Goal: Complete application form

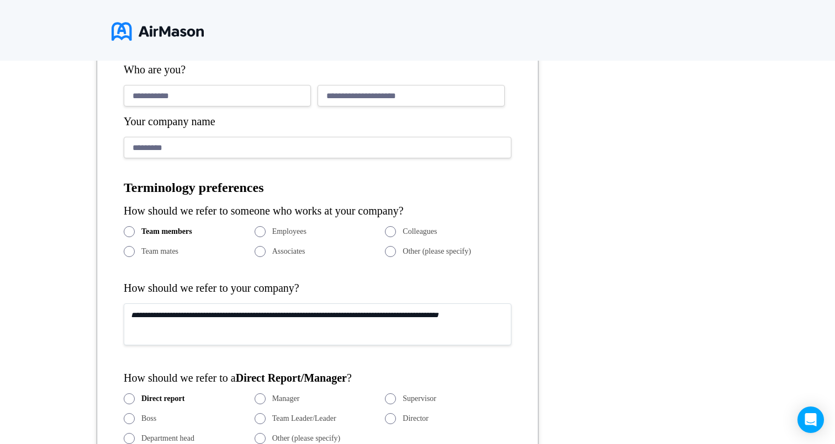
click at [264, 231] on span at bounding box center [259, 231] width 11 height 11
click at [400, 229] on label "Colleagues" at bounding box center [448, 231] width 126 height 11
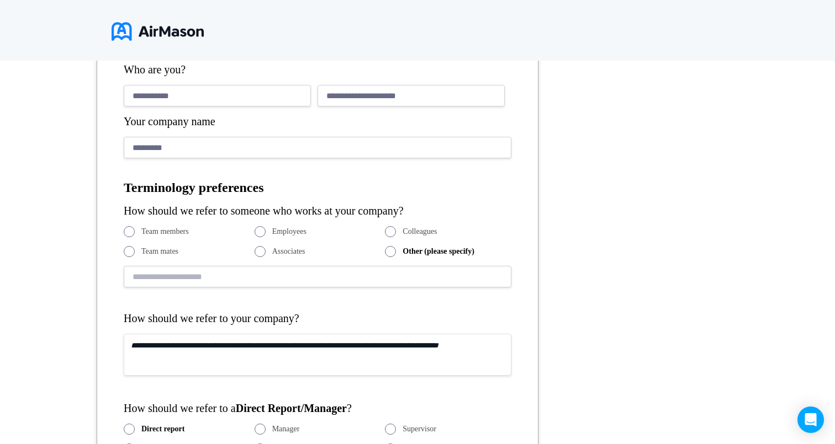
click at [268, 253] on label "Associates" at bounding box center [317, 251] width 126 height 11
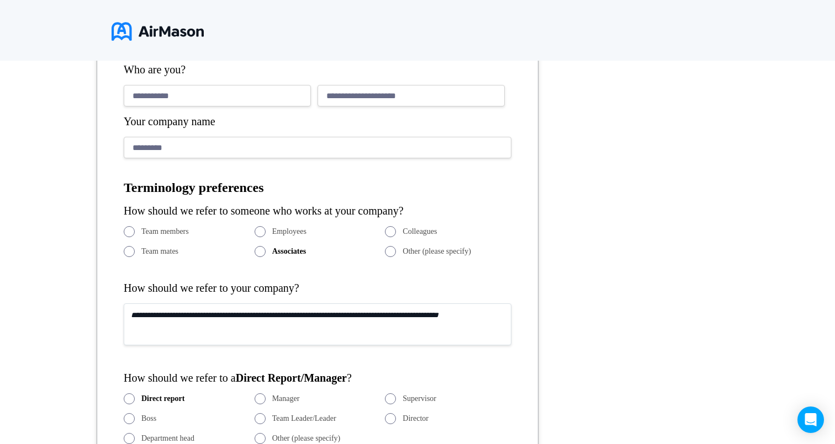
click at [159, 256] on span "Team mates" at bounding box center [159, 251] width 37 height 9
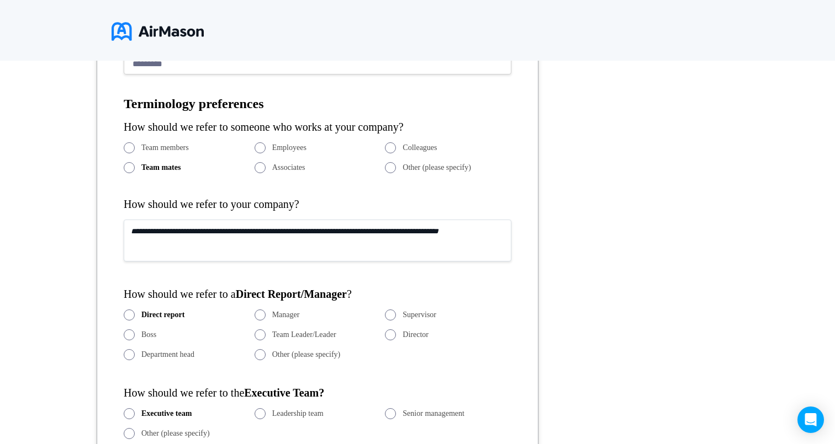
scroll to position [388, 0]
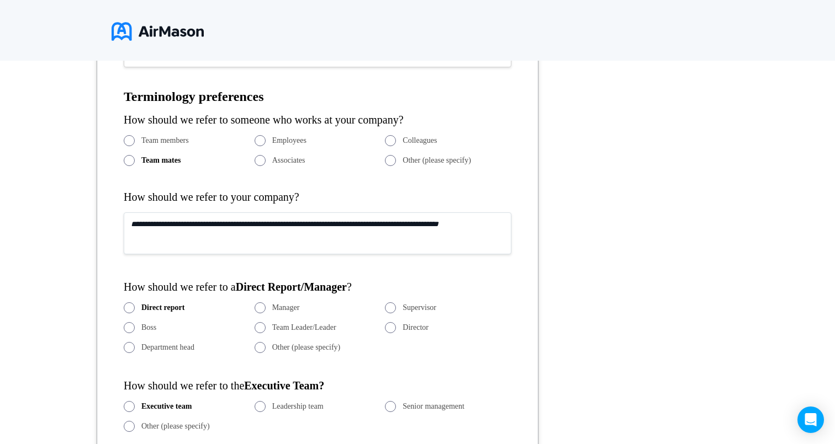
click at [265, 307] on span at bounding box center [259, 307] width 11 height 11
click at [271, 330] on label "Team Leader/Leader" at bounding box center [317, 327] width 126 height 11
click at [264, 346] on span at bounding box center [259, 347] width 11 height 11
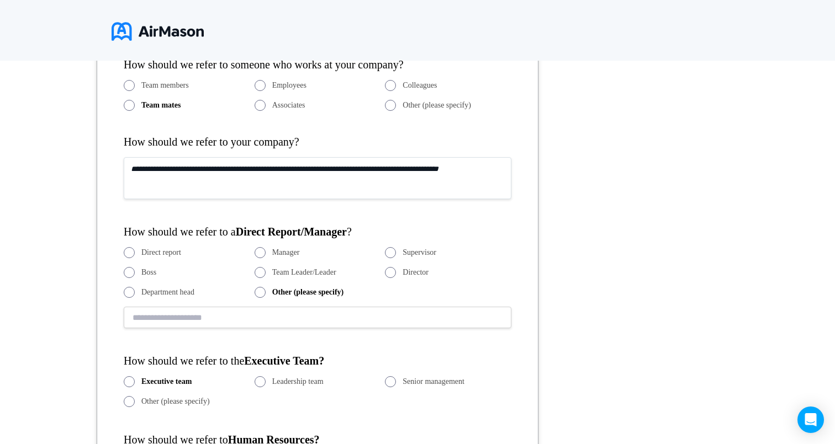
scroll to position [543, 0]
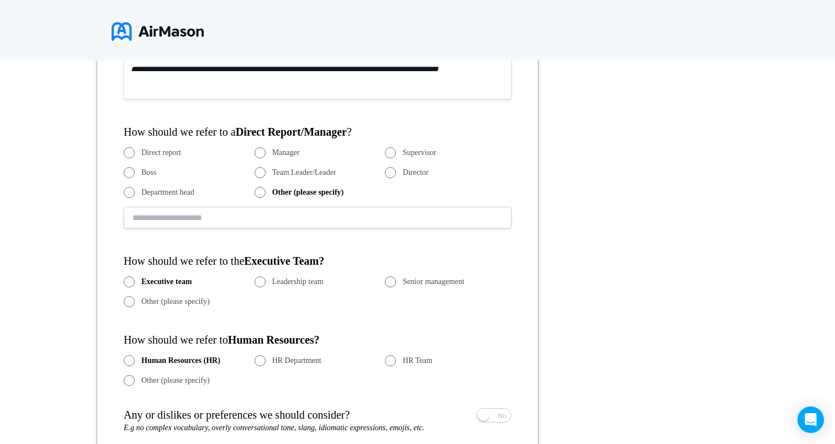
click at [262, 280] on span at bounding box center [259, 282] width 11 height 11
click at [190, 305] on span "Other (please specify)" at bounding box center [175, 301] width 68 height 9
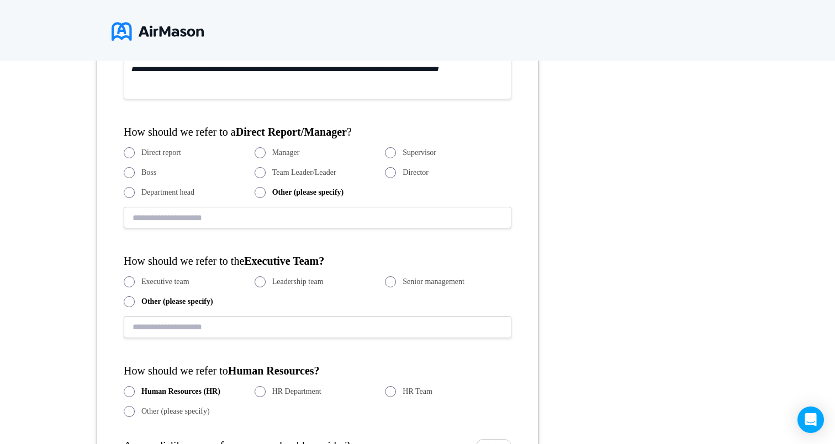
click at [404, 280] on span "Senior management" at bounding box center [433, 282] width 62 height 9
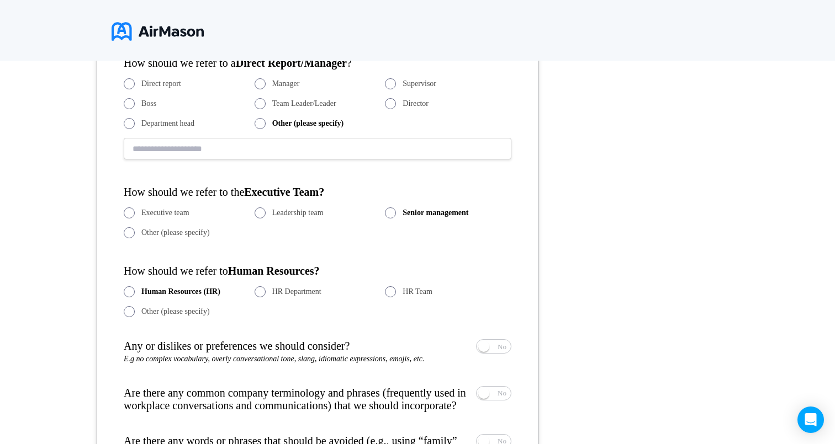
scroll to position [641, 0]
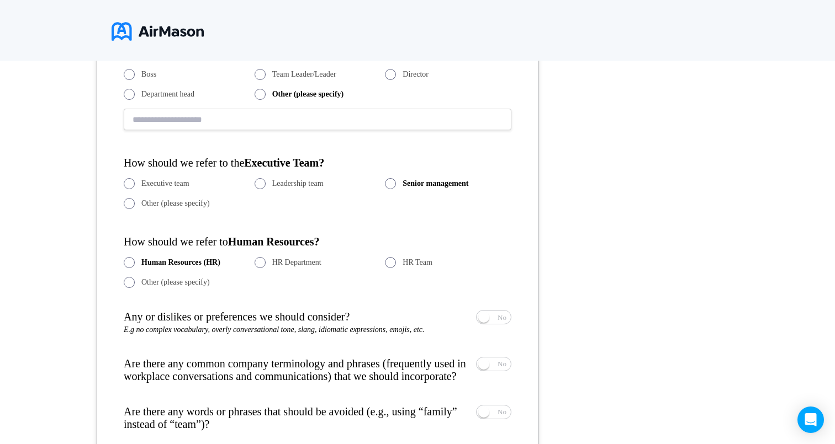
click at [185, 284] on span "Other (please specify)" at bounding box center [175, 282] width 68 height 9
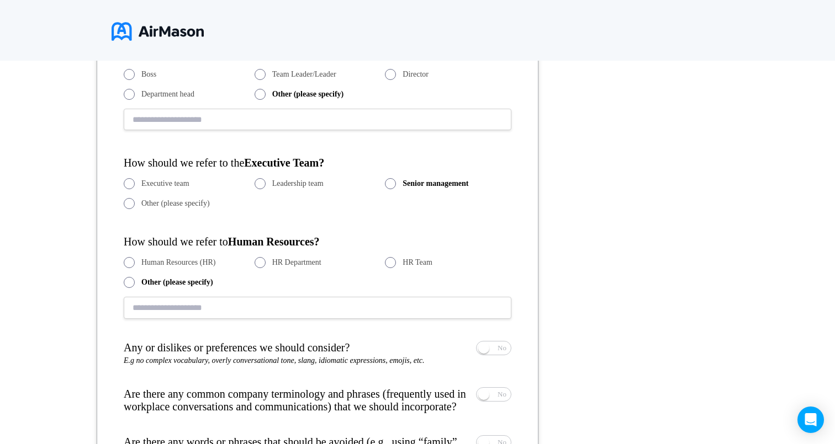
click at [290, 262] on span "HR Department" at bounding box center [296, 262] width 49 height 9
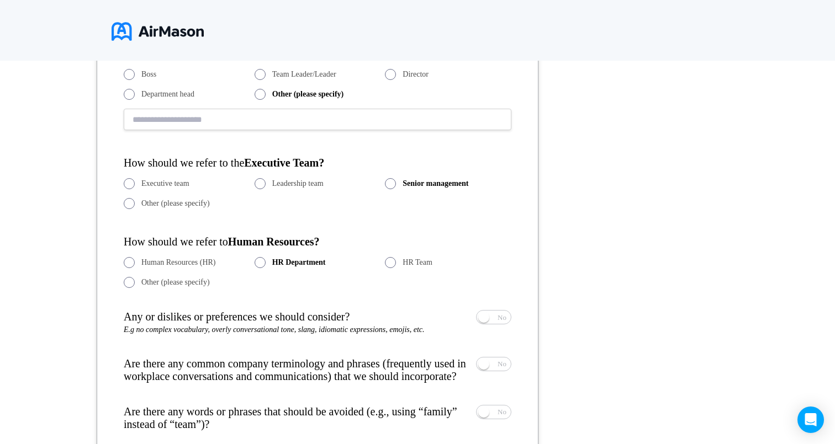
click at [394, 260] on span at bounding box center [390, 262] width 11 height 11
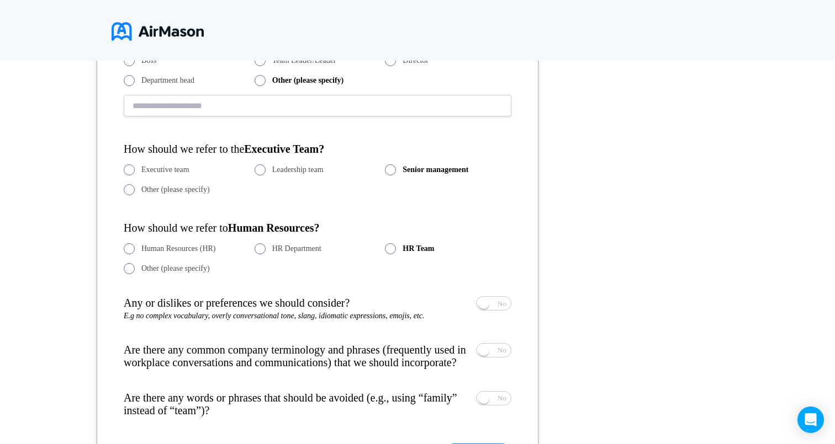
scroll to position [590, 0]
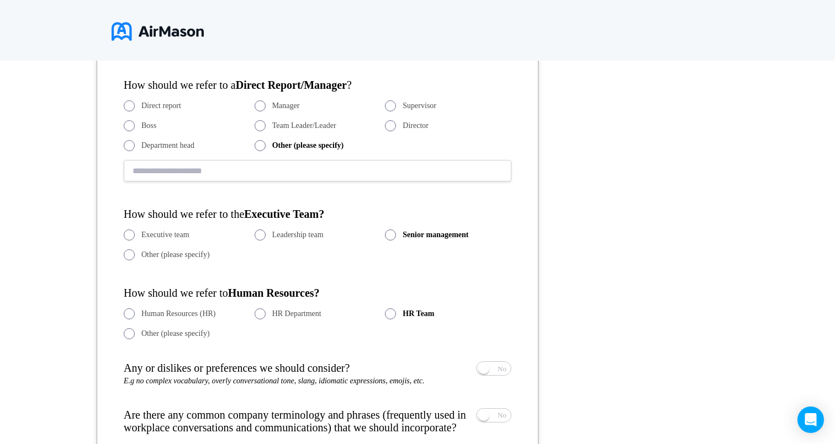
click at [273, 171] on input "text" at bounding box center [317, 171] width 387 height 22
type input "*"
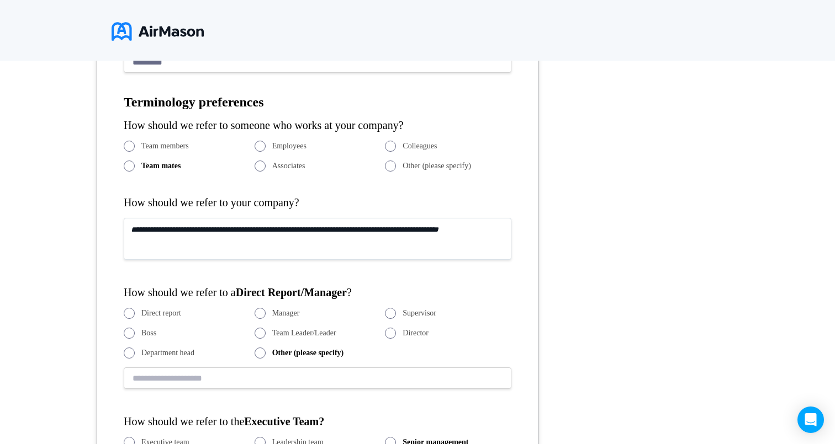
scroll to position [330, 0]
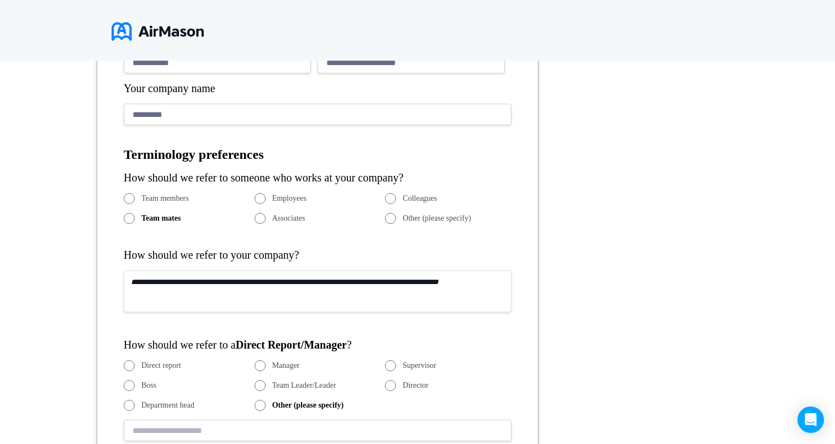
click at [266, 192] on div "**********" at bounding box center [317, 396] width 387 height 781
click at [264, 198] on span at bounding box center [259, 198] width 11 height 11
click at [274, 294] on textarea at bounding box center [317, 291] width 387 height 42
click at [268, 215] on label "Associates" at bounding box center [317, 218] width 126 height 11
click at [169, 220] on span "Team mates" at bounding box center [159, 218] width 37 height 9
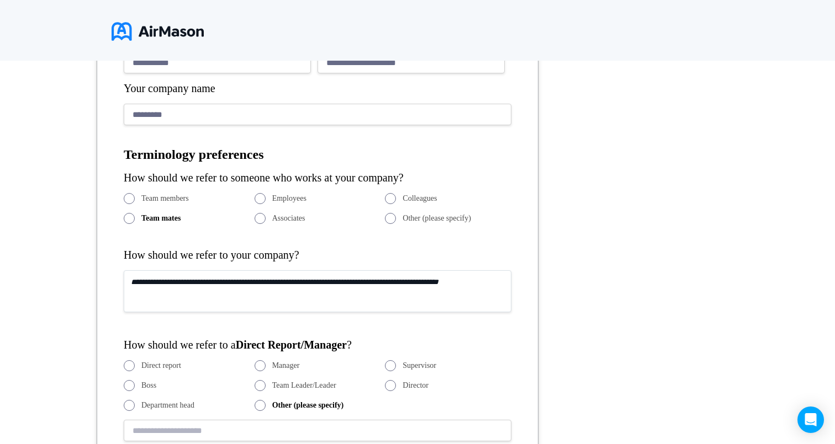
click at [171, 197] on span "Team members" at bounding box center [164, 198] width 47 height 9
